Goal: Task Accomplishment & Management: Use online tool/utility

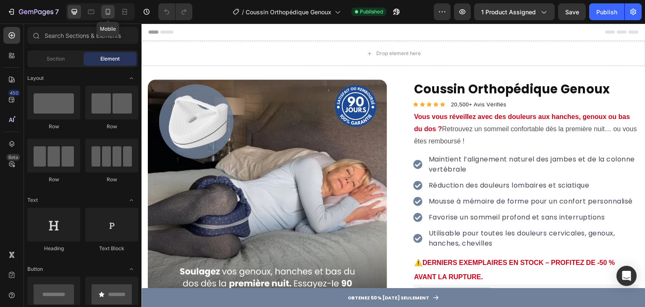
click at [108, 11] on icon at bounding box center [108, 12] width 8 height 8
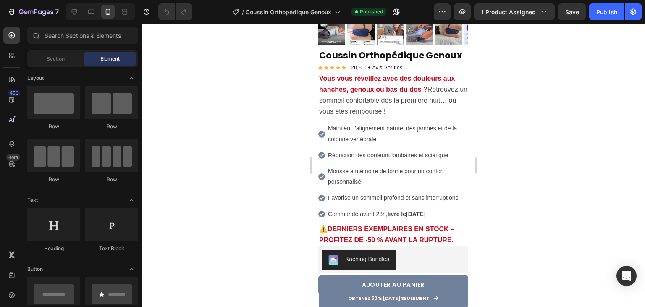
scroll to position [218, 0]
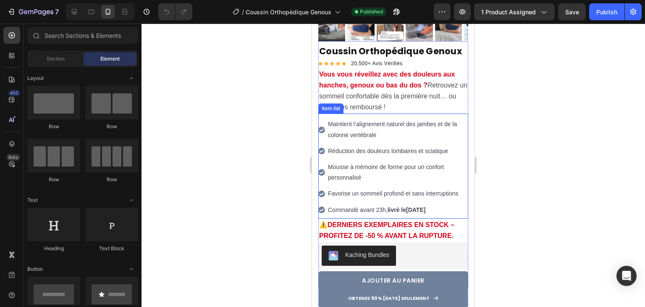
click at [418, 206] on strong "[DATE]" at bounding box center [415, 209] width 19 height 7
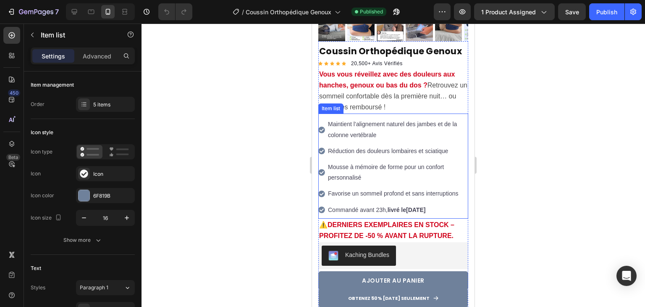
click at [418, 206] on strong "[DATE]" at bounding box center [415, 209] width 19 height 7
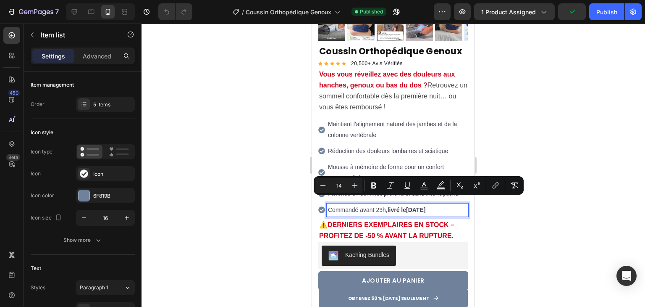
click at [418, 206] on strong "[DATE]" at bounding box center [415, 209] width 19 height 7
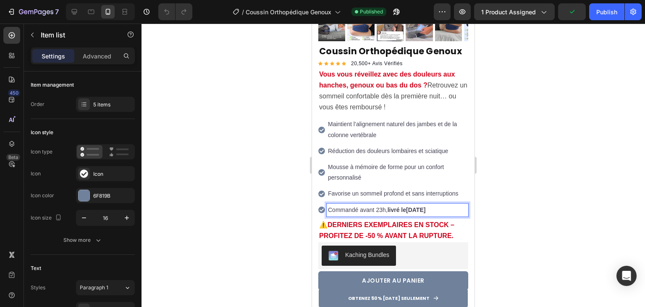
click at [418, 206] on strong "[DATE]" at bounding box center [415, 209] width 19 height 7
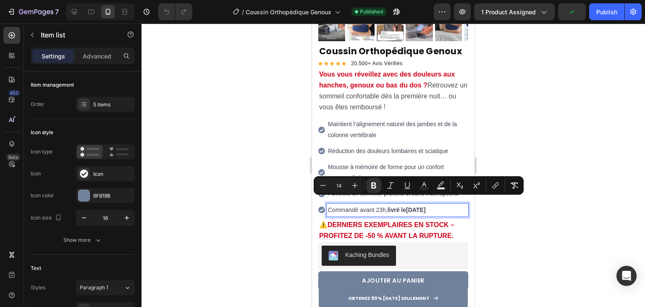
click at [413, 206] on strong "[DATE]" at bounding box center [415, 209] width 19 height 7
drag, startPoint x: 409, startPoint y: 200, endPoint x: 441, endPoint y: 200, distance: 31.9
click at [426, 206] on strong "[DATE]" at bounding box center [415, 209] width 19 height 7
drag, startPoint x: 409, startPoint y: 200, endPoint x: 433, endPoint y: 202, distance: 23.6
click at [426, 206] on strong "[DATE]" at bounding box center [415, 209] width 19 height 7
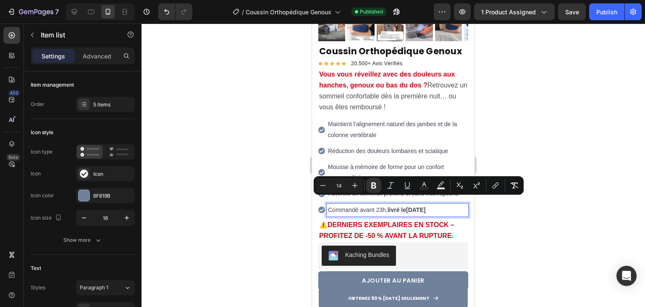
copy strong "Jeudi 28"
click at [601, 13] on div "Publish" at bounding box center [607, 12] width 21 height 9
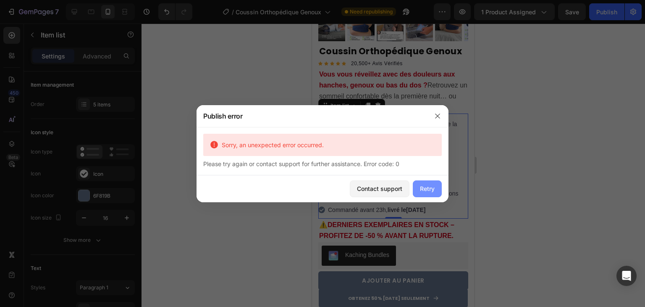
click at [430, 187] on div "Retry" at bounding box center [427, 188] width 15 height 9
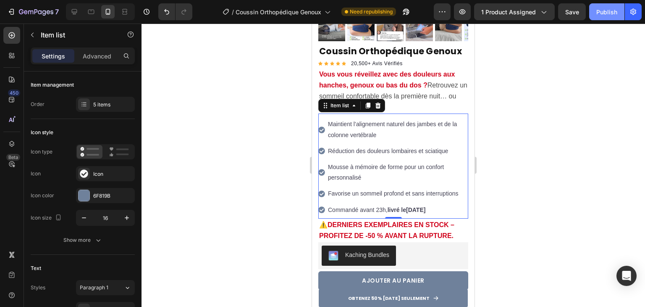
click at [604, 8] on div "Publish" at bounding box center [607, 12] width 21 height 9
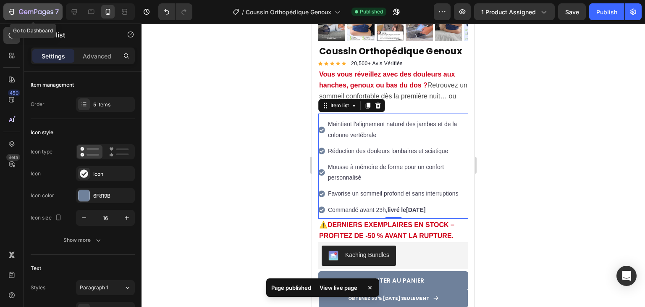
click at [47, 15] on icon "button" at bounding box center [36, 12] width 34 height 7
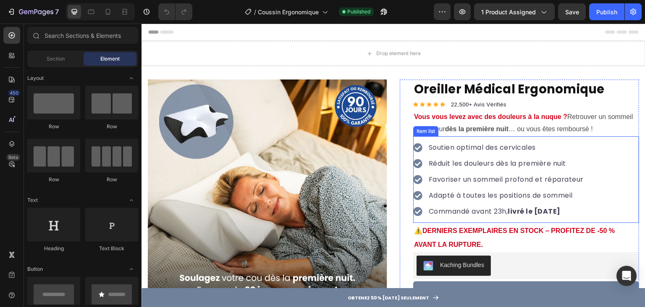
click at [544, 211] on strong "livré le [DATE]" at bounding box center [534, 211] width 53 height 10
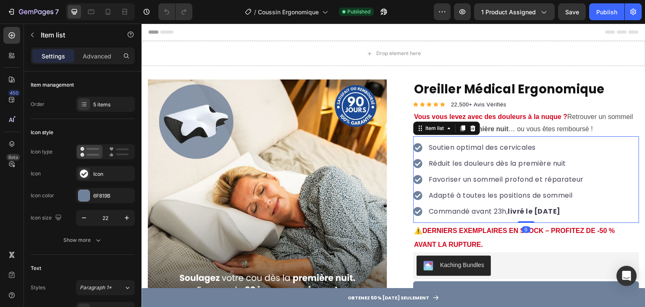
click at [534, 209] on strong "livré le [DATE]" at bounding box center [534, 211] width 53 height 10
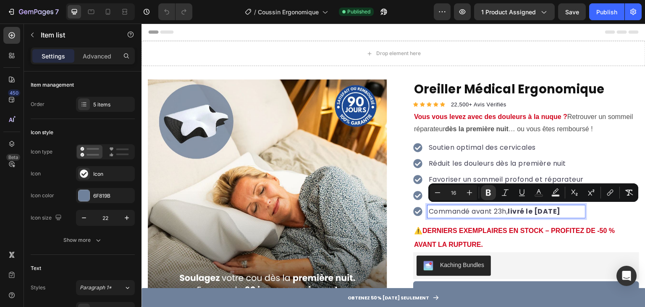
drag, startPoint x: 535, startPoint y: 210, endPoint x: 577, endPoint y: 210, distance: 42.0
click at [561, 210] on strong "livré le [DATE]" at bounding box center [534, 211] width 53 height 10
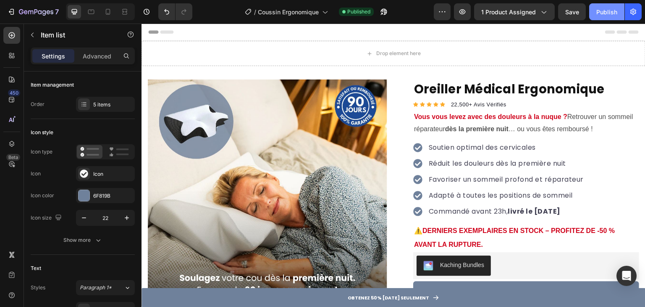
click at [610, 13] on div "Publish" at bounding box center [607, 12] width 21 height 9
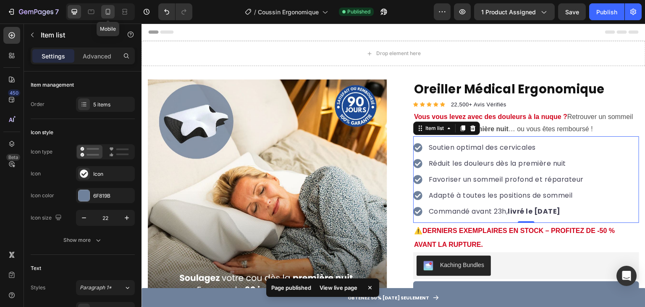
click at [105, 11] on icon at bounding box center [108, 12] width 8 height 8
type input "16"
type input "14"
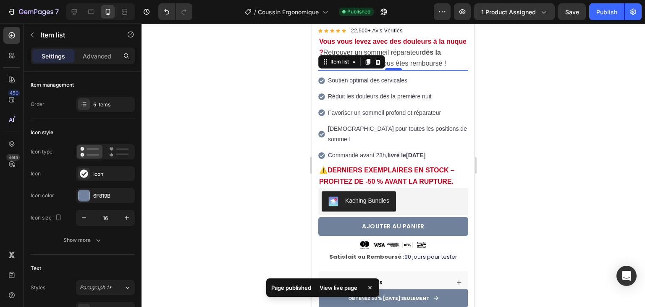
scroll to position [261, 0]
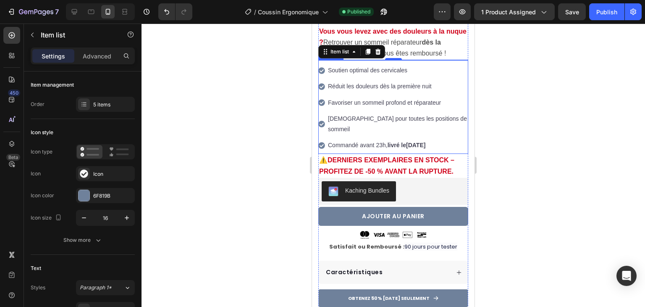
click at [412, 142] on strong "[DATE]" at bounding box center [415, 145] width 19 height 7
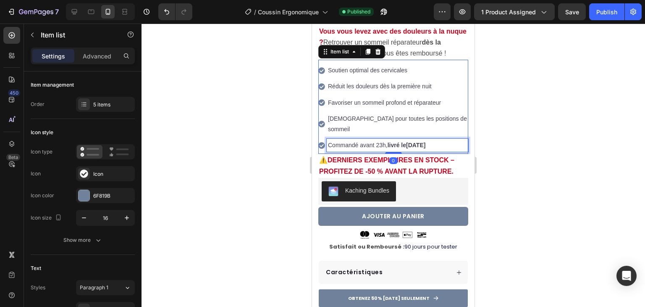
click at [406, 142] on strong "livré le" at bounding box center [397, 145] width 18 height 7
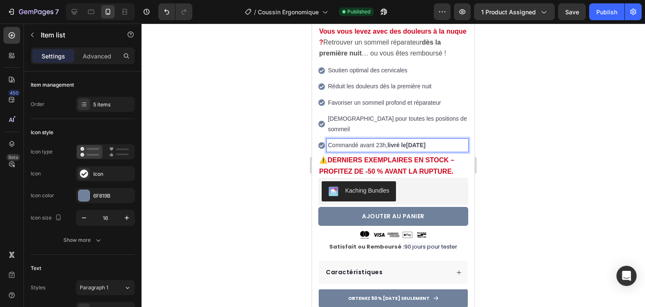
drag, startPoint x: 410, startPoint y: 124, endPoint x: 441, endPoint y: 128, distance: 31.3
click at [426, 142] on strong "[DATE]" at bounding box center [415, 145] width 19 height 7
click at [597, 9] on button "Publish" at bounding box center [606, 11] width 35 height 17
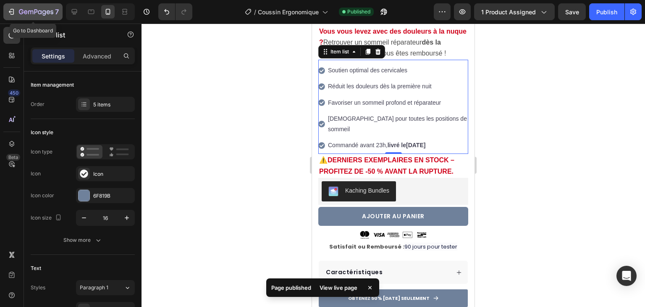
click at [53, 5] on button "7" at bounding box center [32, 11] width 59 height 17
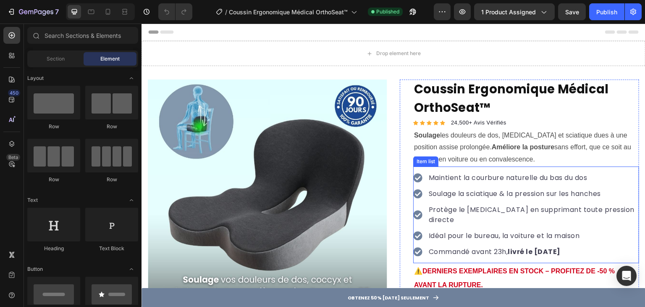
click at [540, 247] on strong "livré le [DATE]" at bounding box center [534, 252] width 53 height 10
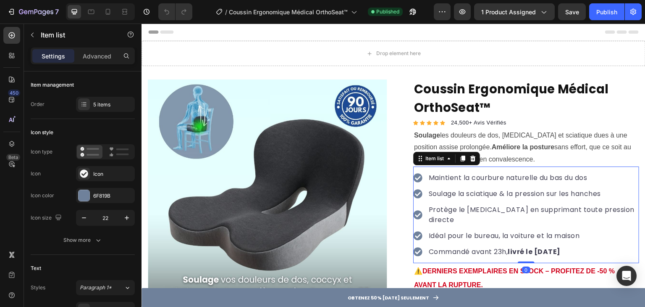
click at [536, 247] on strong "livré le [DATE]" at bounding box center [534, 252] width 53 height 10
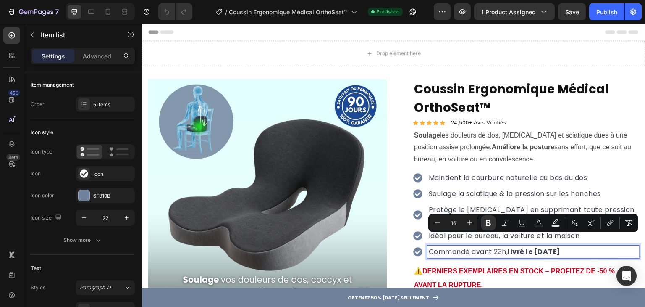
drag, startPoint x: 536, startPoint y: 240, endPoint x: 573, endPoint y: 238, distance: 37.4
click at [561, 247] on strong "livré le [DATE]" at bounding box center [534, 252] width 53 height 10
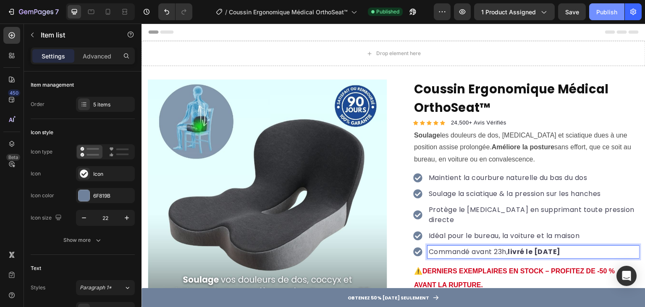
click at [600, 17] on button "Publish" at bounding box center [606, 11] width 35 height 17
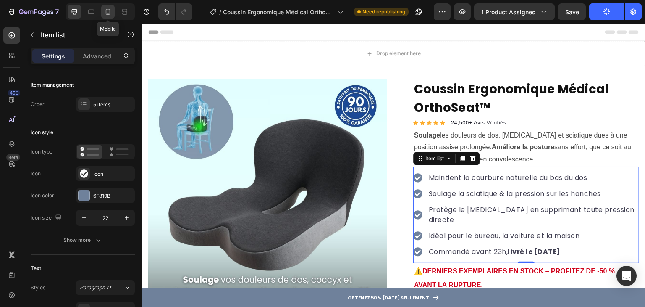
click at [108, 11] on icon at bounding box center [108, 12] width 8 height 8
type input "16"
type input "14"
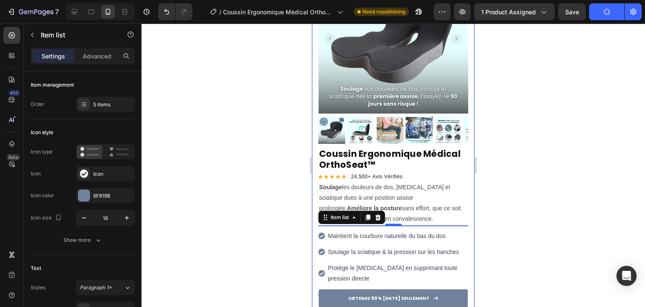
scroll to position [281, 0]
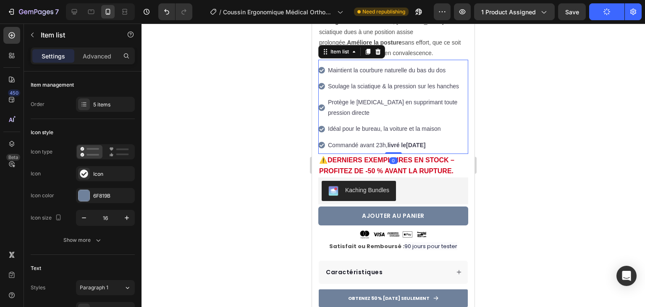
click at [412, 142] on strong "[DATE]" at bounding box center [415, 145] width 19 height 7
click at [409, 142] on strong "[DATE]" at bounding box center [415, 145] width 19 height 7
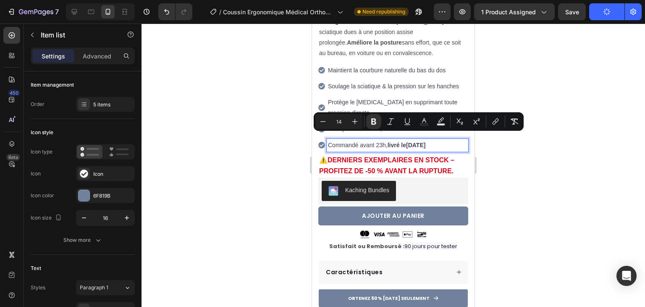
drag, startPoint x: 409, startPoint y: 136, endPoint x: 442, endPoint y: 141, distance: 33.5
click at [442, 141] on p "Commandé avant 23h, livré le [DATE]" at bounding box center [397, 145] width 139 height 11
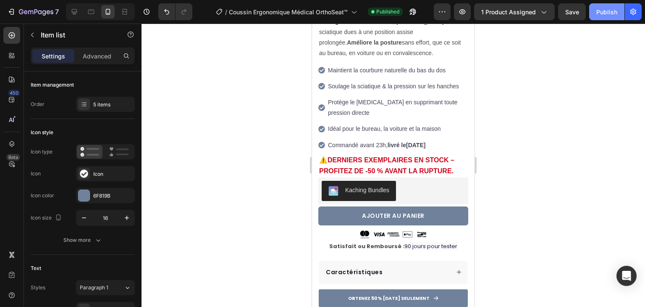
click at [599, 16] on div "Publish" at bounding box center [607, 12] width 21 height 9
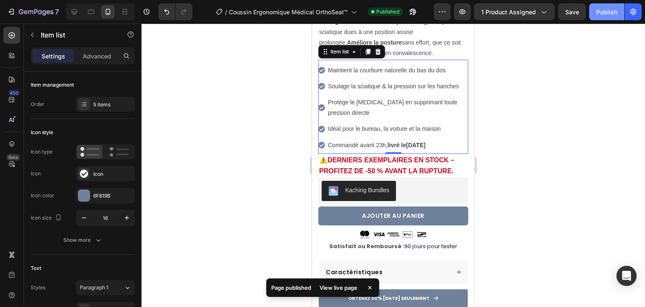
click at [591, 16] on button "Publish" at bounding box center [606, 11] width 35 height 17
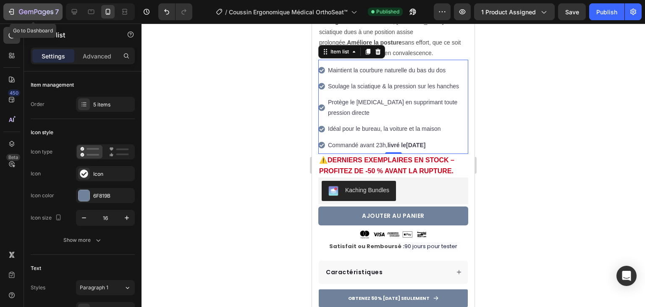
click at [48, 13] on icon "button" at bounding box center [36, 12] width 34 height 7
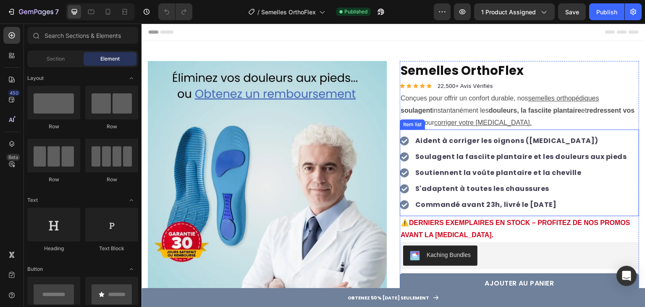
click at [531, 201] on strong "Commandé avant 23h, livré le Mercredi 27 Aout" at bounding box center [486, 205] width 142 height 10
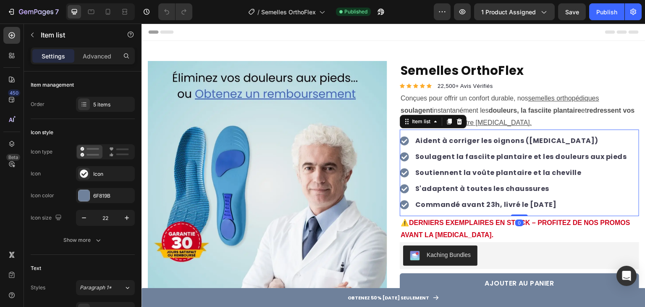
click at [528, 202] on strong "Commandé avant 23h, livré le Mercredi 27 Aout" at bounding box center [486, 205] width 142 height 10
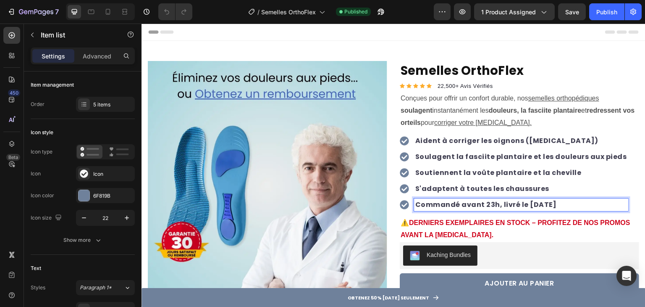
drag, startPoint x: 524, startPoint y: 204, endPoint x: 564, endPoint y: 205, distance: 39.9
click at [557, 205] on strong "Commandé avant 23h, livré le Mercredi 27 Aout" at bounding box center [486, 205] width 142 height 10
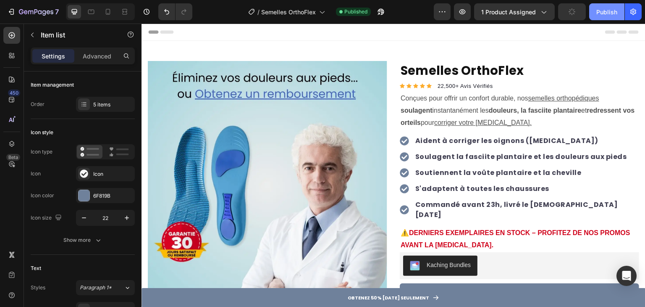
click at [600, 16] on div "Publish" at bounding box center [607, 12] width 21 height 9
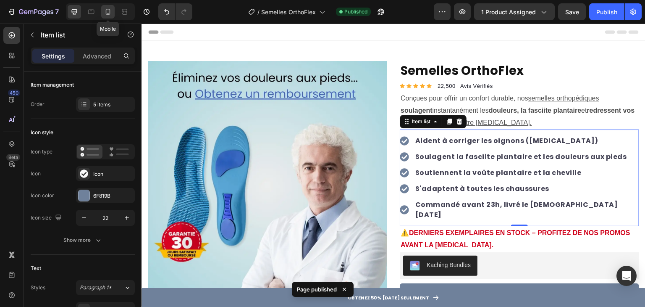
click at [113, 12] on div at bounding box center [107, 11] width 13 height 13
type input "16"
type input "14"
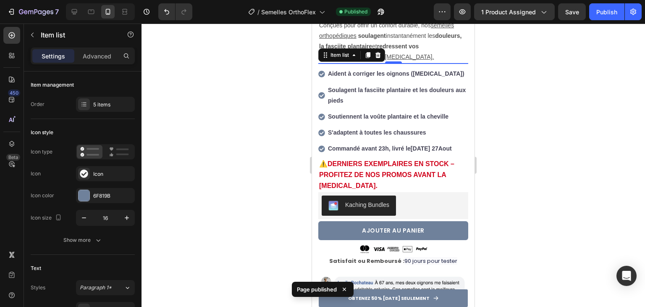
scroll to position [234, 0]
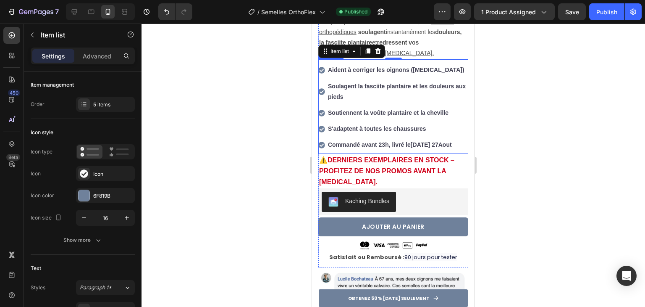
click at [413, 141] on strong "[DATE] 27" at bounding box center [425, 144] width 28 height 7
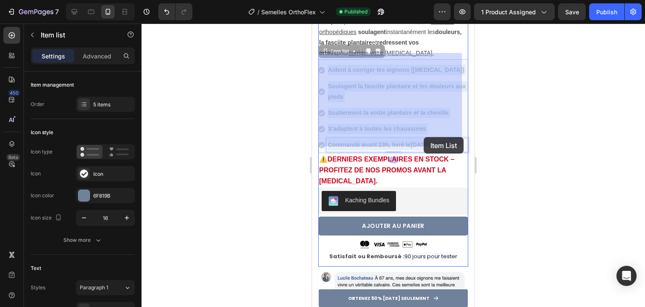
drag, startPoint x: 413, startPoint y: 137, endPoint x: 428, endPoint y: 137, distance: 16.0
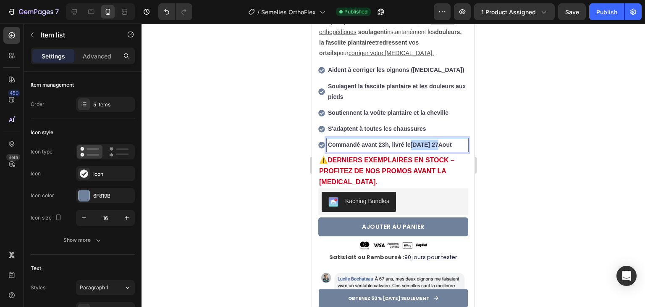
click at [428, 141] on strong "[DATE] 27" at bounding box center [425, 144] width 28 height 7
click at [439, 141] on strong "[DATE] 27" at bounding box center [425, 144] width 28 height 7
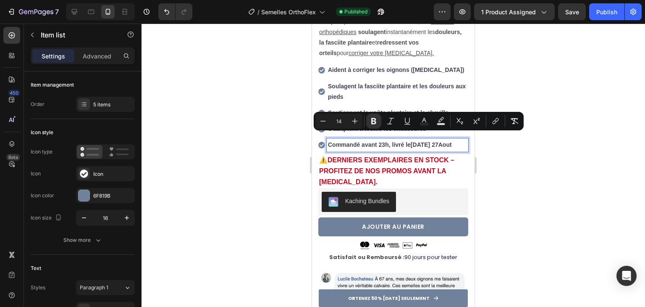
drag, startPoint x: 444, startPoint y: 137, endPoint x: 413, endPoint y: 139, distance: 32.0
click at [413, 141] on strong "[DATE] 27" at bounding box center [425, 144] width 28 height 7
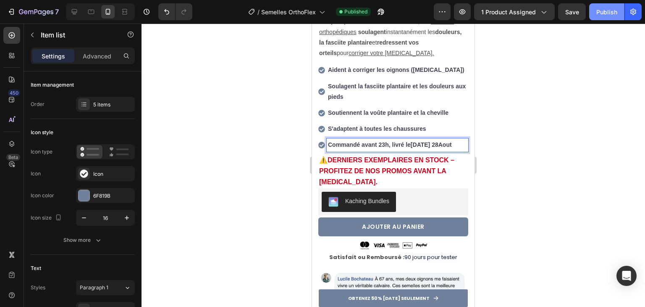
click at [600, 9] on div "Publish" at bounding box center [607, 12] width 21 height 9
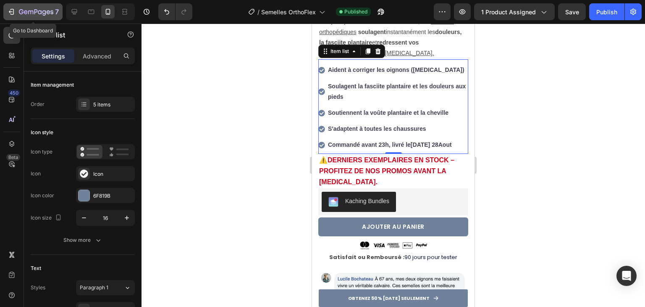
click at [39, 13] on icon "button" at bounding box center [40, 12] width 4 height 4
